Goal: Information Seeking & Learning: Learn about a topic

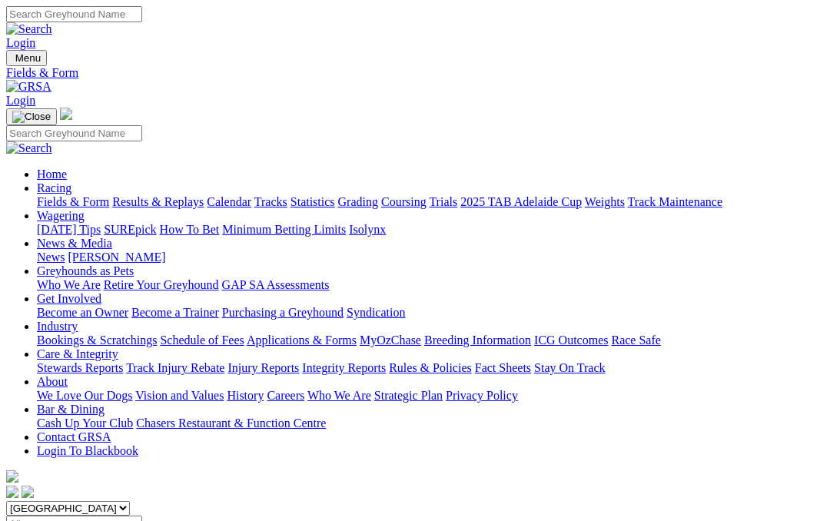
click at [112, 237] on link "News & Media" at bounding box center [74, 243] width 75 height 13
click at [65, 250] on link "News" at bounding box center [51, 256] width 28 height 13
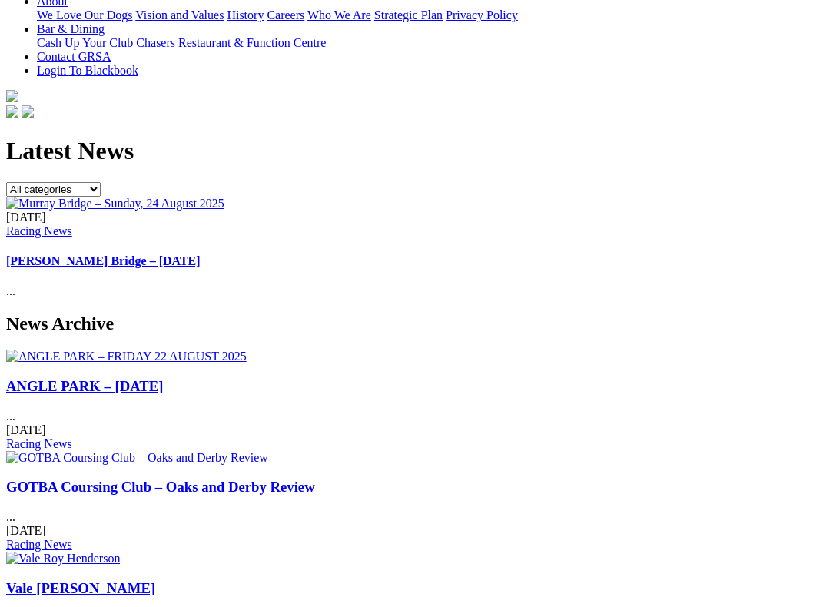
scroll to position [386, 0]
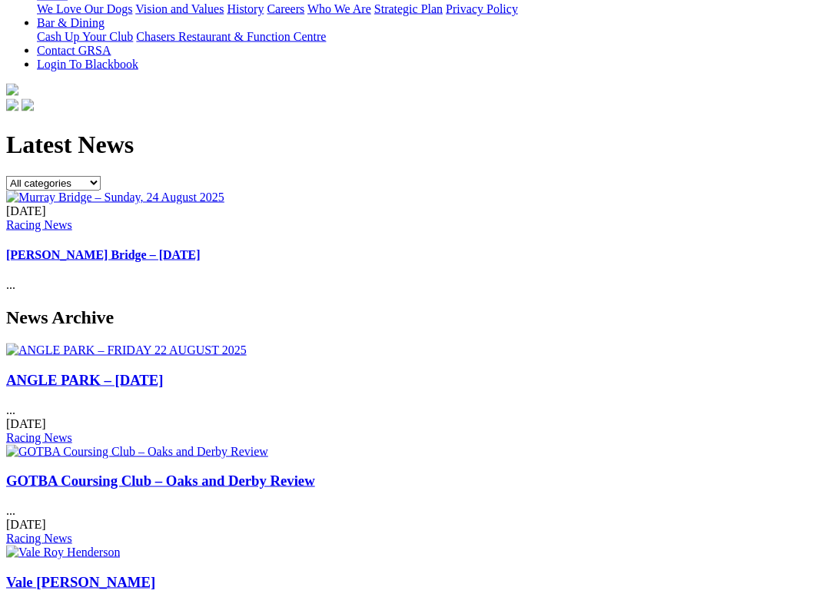
click at [224, 472] on link "GOTBA Coursing Club – Oaks and Derby Review" at bounding box center [160, 480] width 309 height 16
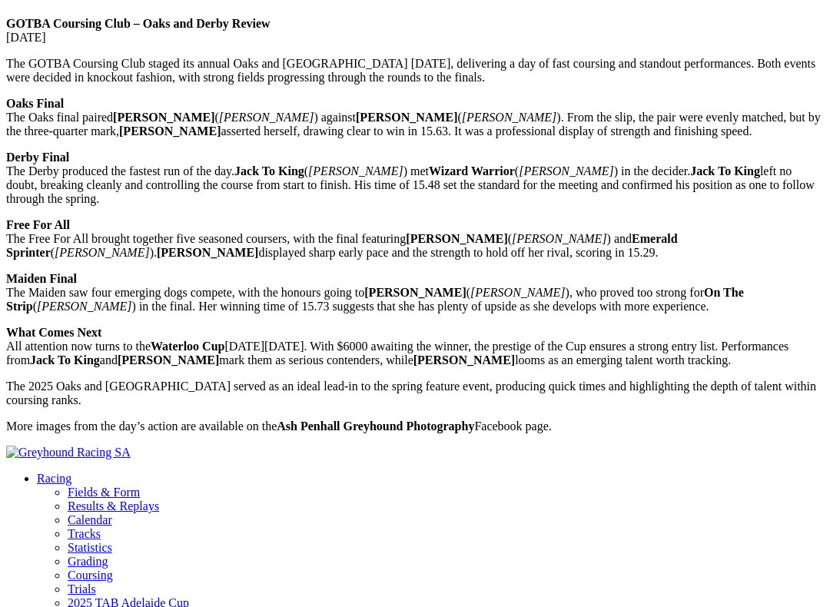
scroll to position [609, 0]
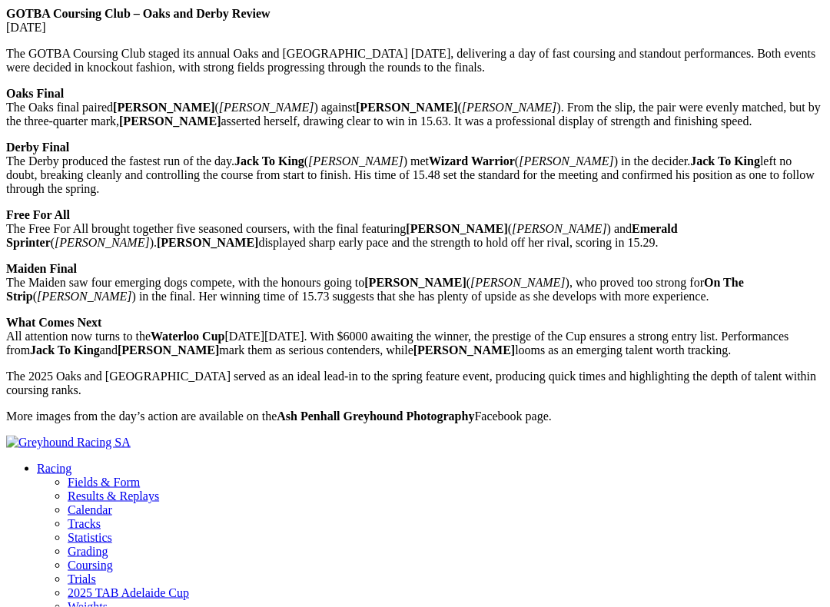
click at [363, 409] on strong "Ash Penhall Greyhound Photography" at bounding box center [375, 415] width 197 height 13
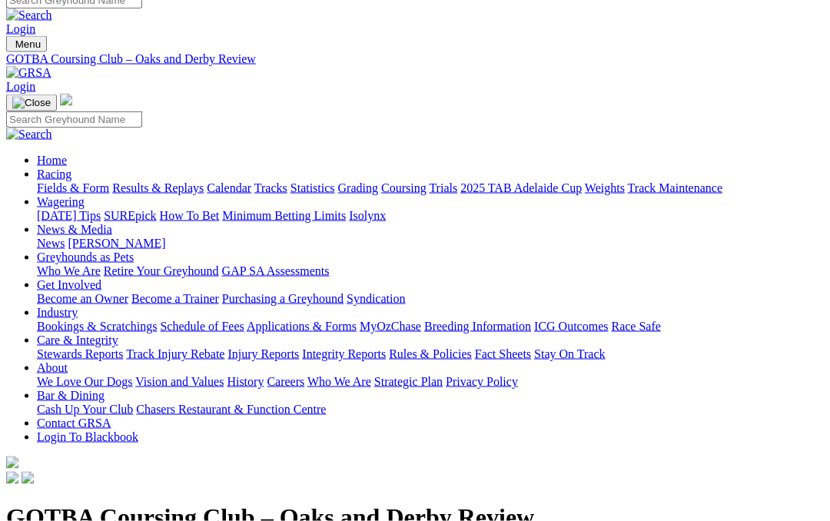
scroll to position [0, 0]
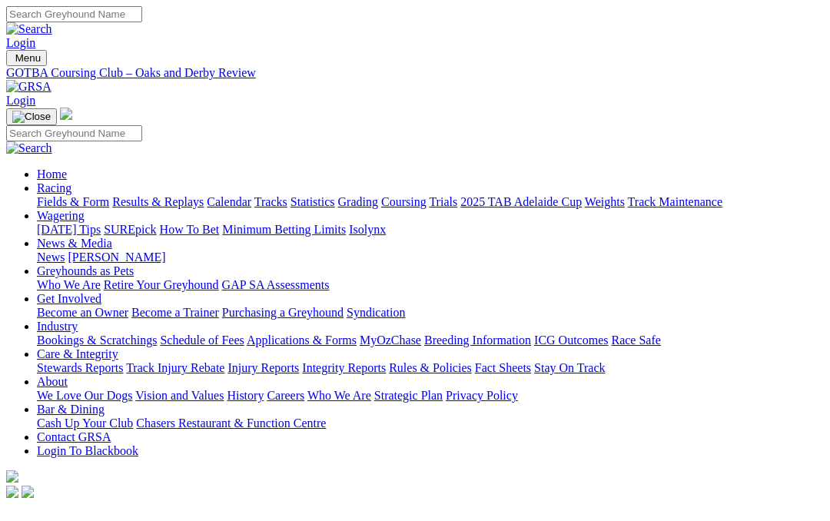
click at [65, 250] on link "News" at bounding box center [51, 256] width 28 height 13
click at [165, 250] on link "[PERSON_NAME]" at bounding box center [117, 256] width 98 height 13
